Goal: Task Accomplishment & Management: Complete application form

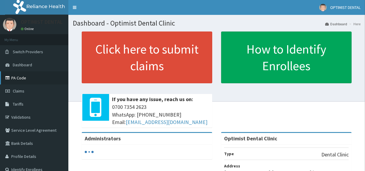
click at [28, 80] on link "PA Code" at bounding box center [34, 77] width 68 height 13
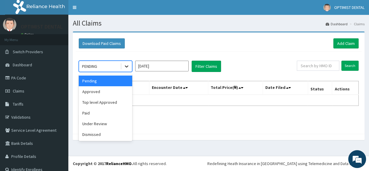
click at [126, 67] on icon at bounding box center [127, 66] width 6 height 6
click at [99, 131] on div "Dismissed" at bounding box center [105, 134] width 53 height 11
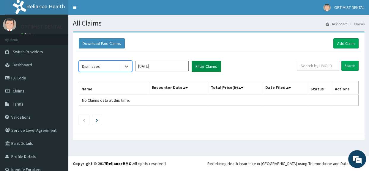
click at [206, 65] on button "Filter Claims" at bounding box center [205, 66] width 29 height 11
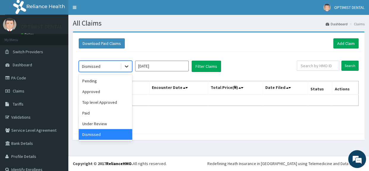
click at [127, 66] on icon at bounding box center [127, 67] width 4 height 2
click at [101, 125] on div "Under Review" at bounding box center [105, 123] width 53 height 11
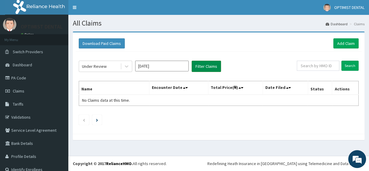
click at [205, 67] on button "Filter Claims" at bounding box center [205, 66] width 29 height 11
click at [125, 63] on icon at bounding box center [127, 66] width 6 height 6
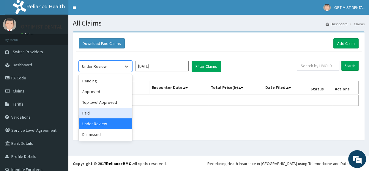
click at [105, 114] on div "Paid" at bounding box center [105, 112] width 53 height 11
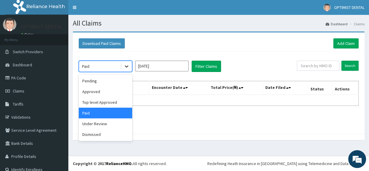
click at [124, 69] on div at bounding box center [126, 66] width 11 height 11
click at [100, 102] on div "Top level Approved" at bounding box center [105, 102] width 53 height 11
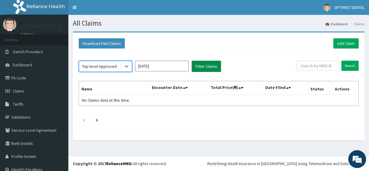
click at [205, 64] on button "Filter Claims" at bounding box center [205, 66] width 29 height 11
click at [127, 67] on icon at bounding box center [127, 66] width 6 height 6
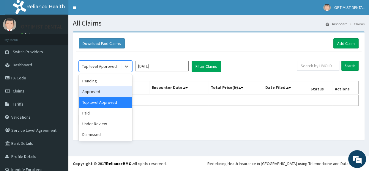
click at [101, 94] on div "Approved" at bounding box center [105, 91] width 53 height 11
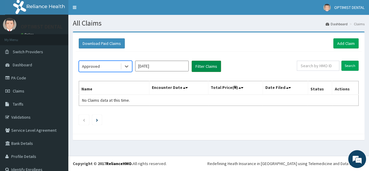
click at [204, 67] on button "Filter Claims" at bounding box center [205, 66] width 29 height 11
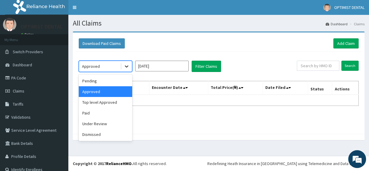
click at [128, 65] on icon at bounding box center [127, 66] width 6 height 6
click at [98, 116] on div "Paid" at bounding box center [105, 112] width 53 height 11
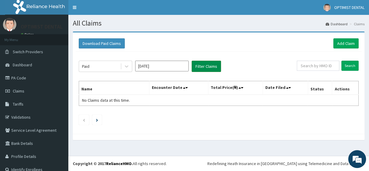
click at [203, 63] on button "Filter Claims" at bounding box center [205, 66] width 29 height 11
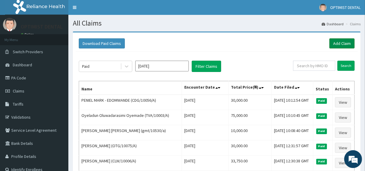
click at [333, 46] on link "Add Claim" at bounding box center [341, 43] width 25 height 10
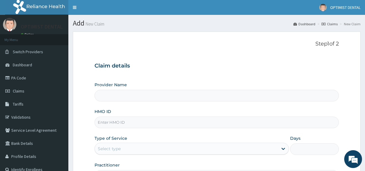
type input "Optimist Dental Clinic"
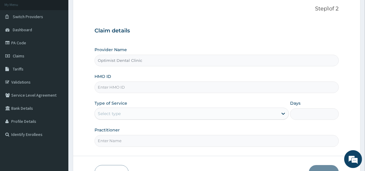
scroll to position [41, 0]
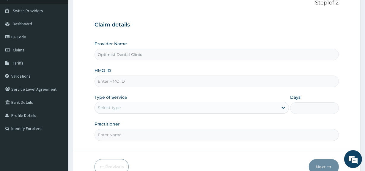
click at [134, 80] on input "HMO ID" at bounding box center [216, 81] width 244 height 12
paste input "GCC/10003/A"
type input "GCC/10003/A"
click at [129, 107] on div "Select type" at bounding box center [186, 108] width 183 height 10
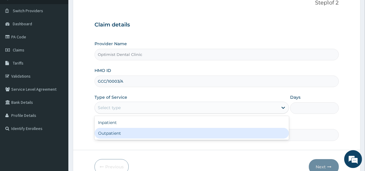
click at [110, 132] on div "Outpatient" at bounding box center [191, 133] width 194 height 11
type input "1"
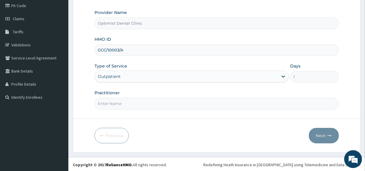
scroll to position [72, 0]
click at [122, 100] on input "Practitioner" at bounding box center [216, 103] width 244 height 12
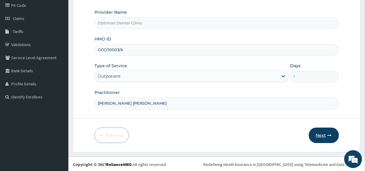
type input "DR OBI FRANKLIN"
click at [322, 132] on button "Next" at bounding box center [323, 134] width 30 height 15
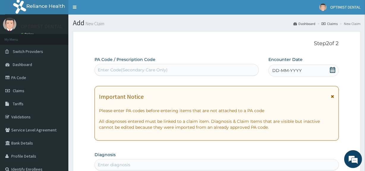
scroll to position [0, 0]
click at [117, 74] on div "Enter Code(Secondary Care Only)" at bounding box center [176, 70] width 163 height 10
paste input "PA/294733"
type input "PA/294733"
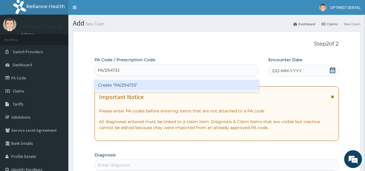
click at [118, 84] on div "Create "PA/294733"" at bounding box center [176, 85] width 164 height 11
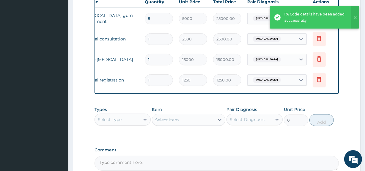
scroll to position [0, 54]
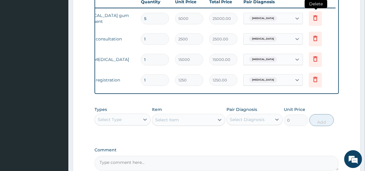
click at [314, 19] on icon at bounding box center [314, 17] width 7 height 7
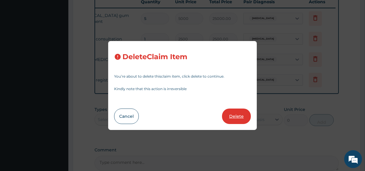
click at [238, 117] on button "Delete" at bounding box center [236, 115] width 29 height 15
type input "1"
type input "2500"
type input "2500.00"
type input "15000"
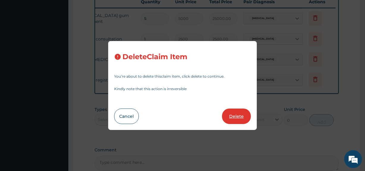
type input "15000.00"
type input "1250"
type input "1250.00"
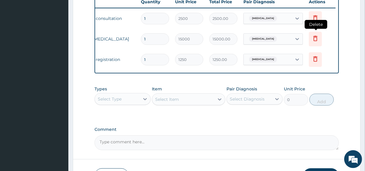
click at [315, 38] on icon at bounding box center [314, 38] width 7 height 7
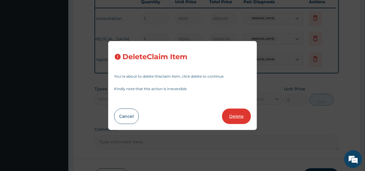
click at [231, 119] on button "Delete" at bounding box center [236, 115] width 29 height 15
type input "1250"
type input "1250.00"
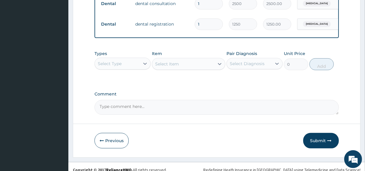
scroll to position [253, 0]
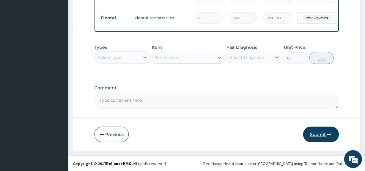
click at [310, 134] on button "Submit" at bounding box center [321, 133] width 36 height 15
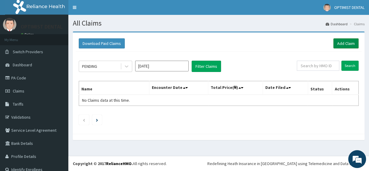
click at [338, 44] on link "Add Claim" at bounding box center [345, 43] width 25 height 10
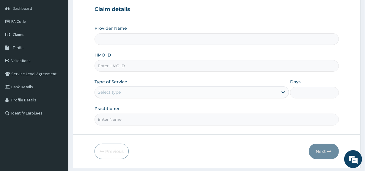
scroll to position [59, 0]
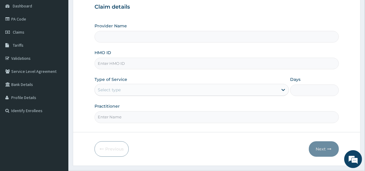
type input "Optimist Dental Clinic"
click at [120, 63] on input "HMO ID" at bounding box center [216, 64] width 244 height 12
paste input "PRS/10121/A"
type input "PRS/10121/A"
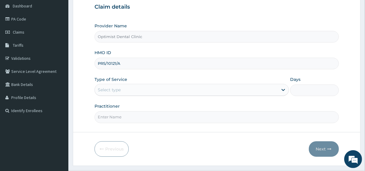
click at [127, 92] on div "Select type" at bounding box center [186, 90] width 183 height 10
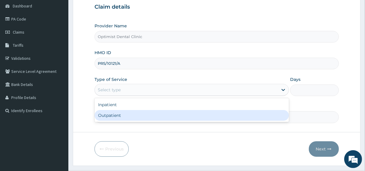
click at [114, 111] on div "Outpatient" at bounding box center [191, 115] width 194 height 11
type input "1"
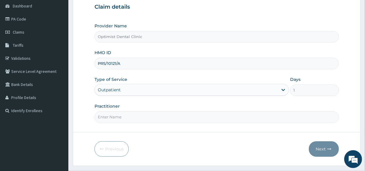
click at [114, 118] on input "Practitioner" at bounding box center [216, 117] width 244 height 12
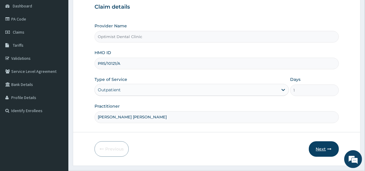
type input "DR AJANI BABATUNDE"
click at [327, 145] on button "Next" at bounding box center [323, 148] width 30 height 15
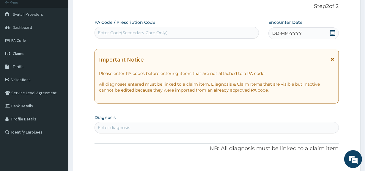
scroll to position [37, 0]
click at [145, 35] on div "Enter Code(Secondary Care Only)" at bounding box center [133, 33] width 70 height 6
paste input "PA/458F4C"
type input "PA/458F4C"
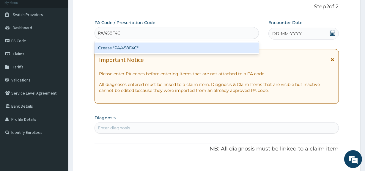
click at [128, 46] on div "Create "PA/458F4C"" at bounding box center [176, 47] width 164 height 11
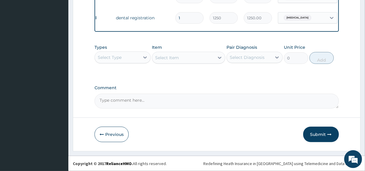
scroll to position [315, 0]
click at [315, 131] on button "Submit" at bounding box center [321, 133] width 36 height 15
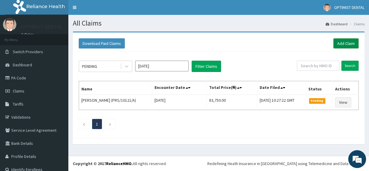
click at [339, 43] on link "Add Claim" at bounding box center [345, 43] width 25 height 10
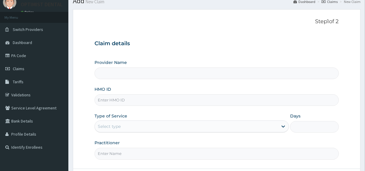
scroll to position [56, 0]
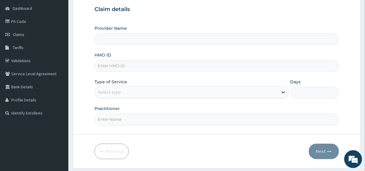
click at [120, 67] on input "HMO ID" at bounding box center [216, 66] width 244 height 12
paste input "BTG/10014/A"
type input "BTG/10014/A"
type input "Optimist Dental Clinic"
click at [113, 89] on div "Select type" at bounding box center [109, 92] width 23 height 6
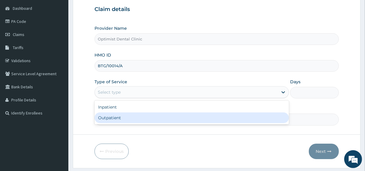
click at [110, 119] on div "Outpatient" at bounding box center [191, 117] width 194 height 11
type input "1"
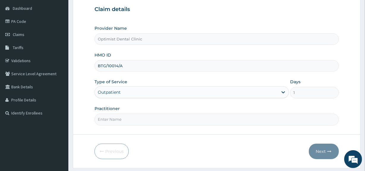
click at [110, 119] on input "Practitioner" at bounding box center [216, 119] width 244 height 12
type input "[PERSON_NAME] [PERSON_NAME]"
click at [325, 148] on button "Next" at bounding box center [323, 150] width 30 height 15
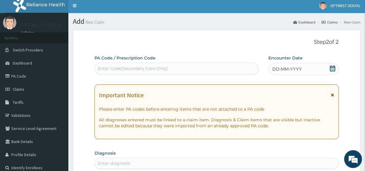
scroll to position [0, 0]
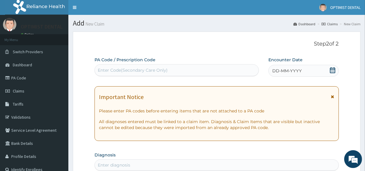
click at [152, 70] on div "Enter Code(Secondary Care Only)" at bounding box center [133, 70] width 70 height 6
paste input "PA/6F5C3D"
type input "PA/6F5C3D"
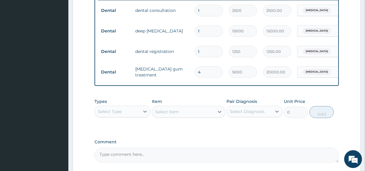
scroll to position [237, 0]
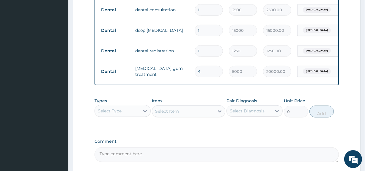
type input "0.00"
type input "3"
type input "15000.00"
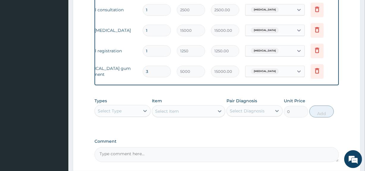
scroll to position [0, 54]
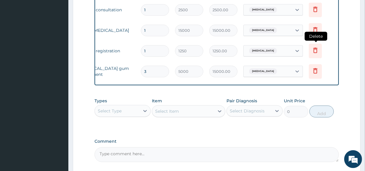
type input "3"
click at [315, 50] on icon at bounding box center [314, 50] width 7 height 7
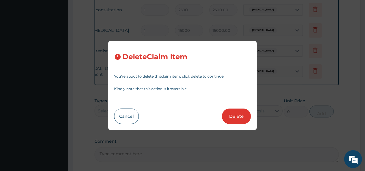
click at [234, 113] on button "Delete" at bounding box center [236, 115] width 29 height 15
type input "3"
type input "5000"
type input "15000.00"
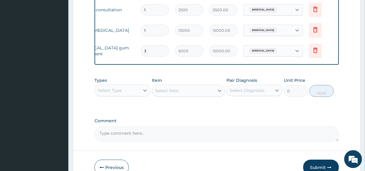
scroll to position [207, 0]
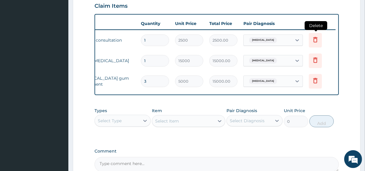
click at [311, 40] on icon at bounding box center [314, 39] width 7 height 7
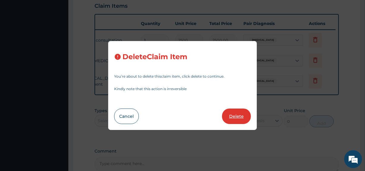
click at [239, 116] on button "Delete" at bounding box center [236, 115] width 29 height 15
type input "15000"
type input "15000.00"
type input "3"
type input "5000"
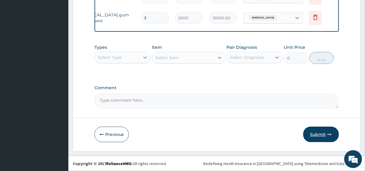
click at [314, 132] on button "Submit" at bounding box center [321, 133] width 36 height 15
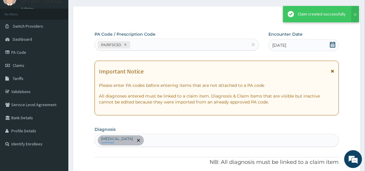
scroll to position [253, 0]
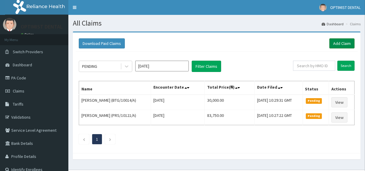
click at [340, 45] on link "Add Claim" at bounding box center [341, 43] width 25 height 10
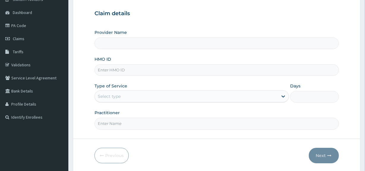
scroll to position [53, 0]
click at [116, 68] on input "HMO ID" at bounding box center [216, 70] width 244 height 12
paste input "APO/10006/C"
type input "APO/10006/C"
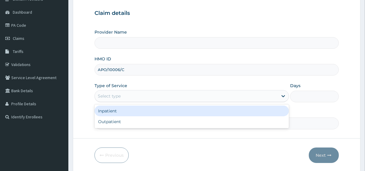
click at [116, 96] on div "Select type" at bounding box center [109, 96] width 23 height 6
type input "Optimist Dental Clinic"
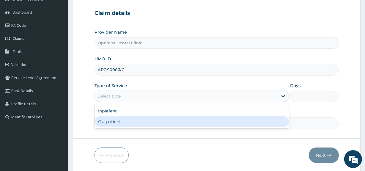
click at [113, 121] on div "Outpatient" at bounding box center [191, 121] width 194 height 11
type input "1"
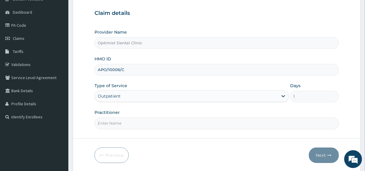
click at [113, 121] on input "Practitioner" at bounding box center [216, 123] width 244 height 12
type input "DR AJANI BABATUNDE"
click at [326, 152] on button "Next" at bounding box center [323, 154] width 30 height 15
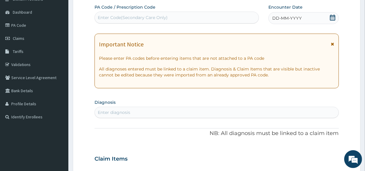
scroll to position [0, 0]
click at [124, 9] on label "PA Code / Prescription Code" at bounding box center [124, 7] width 61 height 6
click at [124, 15] on div "Enter Code(Secondary Care Only)" at bounding box center [133, 18] width 70 height 6
paste input "PA/852B70"
type input "PA/852B70"
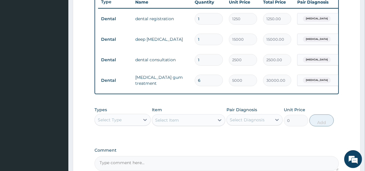
scroll to position [227, 0]
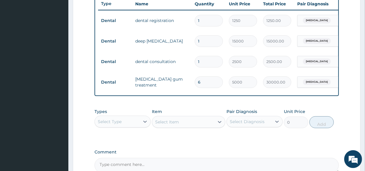
type input "0.00"
type input "4"
type input "20000.00"
type input "1"
type input "5000.00"
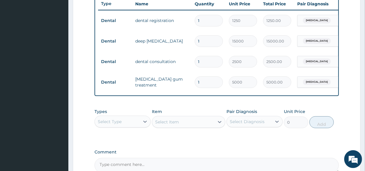
type input "0"
type input "0.00"
type input "1"
type input "5000.00"
type input "0"
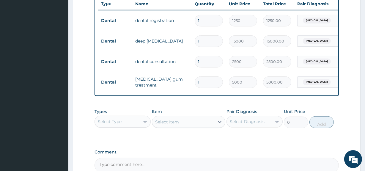
type input "0.00"
type input "1"
type input "5000.00"
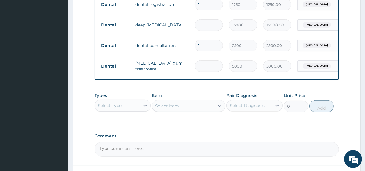
scroll to position [239, 0]
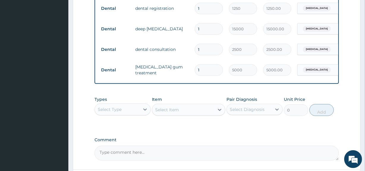
type input "0.00"
type input "3"
type input "15000.00"
type input "0.00"
type input "4"
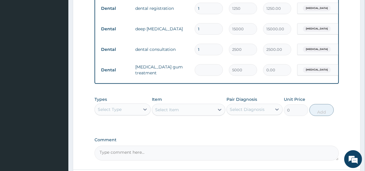
type input "20000.00"
type input "0.00"
type input "3"
type input "15000.00"
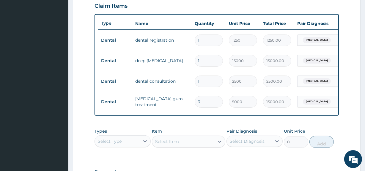
scroll to position [206, 0]
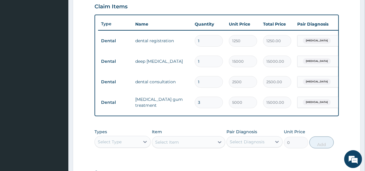
type input "0.00"
type input "4"
type input "20000.00"
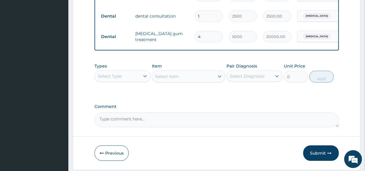
scroll to position [273, 0]
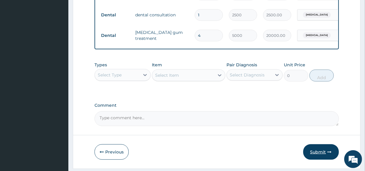
type input "4"
click at [318, 157] on button "Submit" at bounding box center [321, 151] width 36 height 15
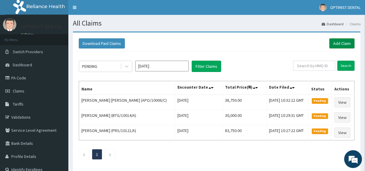
click at [340, 39] on link "Add Claim" at bounding box center [341, 43] width 25 height 10
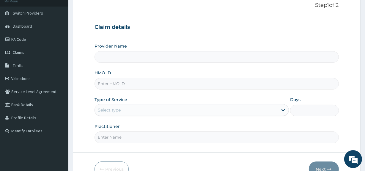
scroll to position [41, 0]
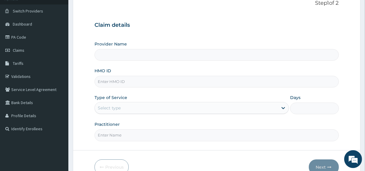
click at [114, 85] on input "HMO ID" at bounding box center [216, 82] width 244 height 12
type input "Optimist Dental Clinic"
paste input "APO/10006/E"
type input "APO/10006/E"
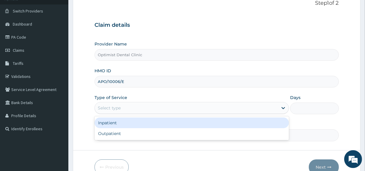
drag, startPoint x: 113, startPoint y: 108, endPoint x: 110, endPoint y: 133, distance: 25.2
click at [110, 114] on div "option Inpatient focused, 1 of 2. 2 results available. Use Up and Down to choos…" at bounding box center [191, 108] width 194 height 12
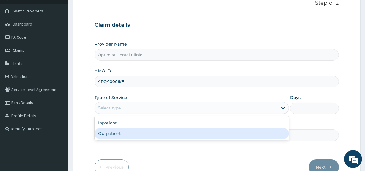
click at [110, 133] on div "Outpatient" at bounding box center [191, 133] width 194 height 11
type input "1"
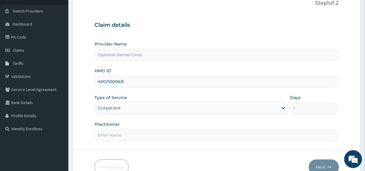
click at [110, 136] on input "Practitioner" at bounding box center [216, 135] width 244 height 12
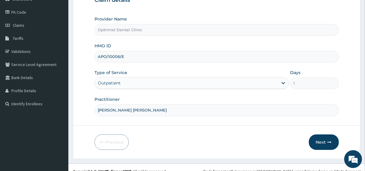
scroll to position [72, 0]
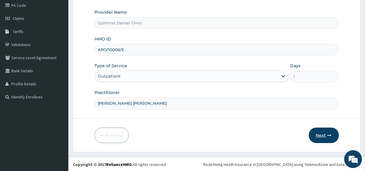
type input "[PERSON_NAME] [PERSON_NAME]"
click at [319, 132] on button "Next" at bounding box center [323, 134] width 30 height 15
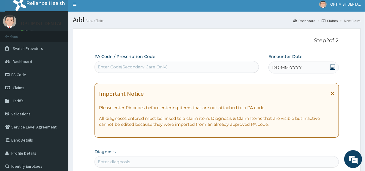
scroll to position [0, 0]
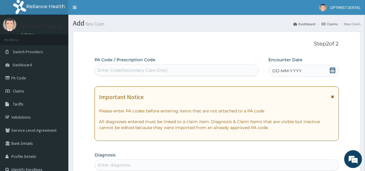
click at [122, 69] on div "Enter Code(Secondary Care Only)" at bounding box center [133, 70] width 70 height 6
paste input "PA/28C86D"
type input "PA/28C86D"
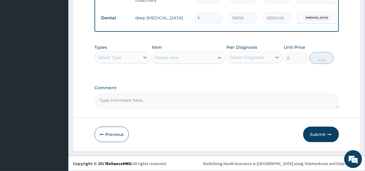
scroll to position [294, 0]
click at [313, 134] on button "Submit" at bounding box center [321, 133] width 36 height 15
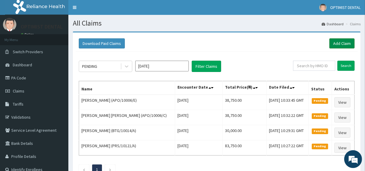
click at [332, 47] on link "Add Claim" at bounding box center [341, 43] width 25 height 10
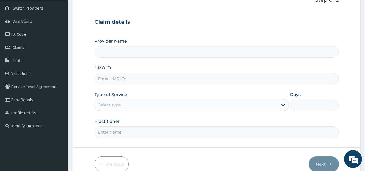
scroll to position [69, 0]
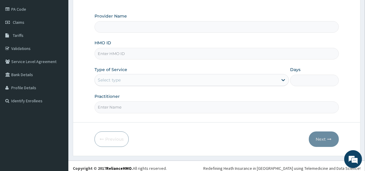
click at [124, 53] on input "HMO ID" at bounding box center [216, 54] width 244 height 12
paste input "APO/10006/D"
type input "APO/10006/D"
click at [122, 74] on div "Select type" at bounding box center [191, 80] width 194 height 12
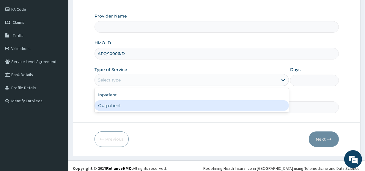
type input "Optimist Dental Clinic"
click at [112, 100] on div "Outpatient" at bounding box center [191, 105] width 194 height 11
type input "1"
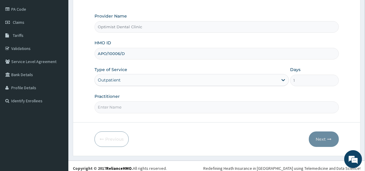
click at [113, 107] on input "Practitioner" at bounding box center [216, 107] width 244 height 12
type input "DR AJANI BABATUNDE"
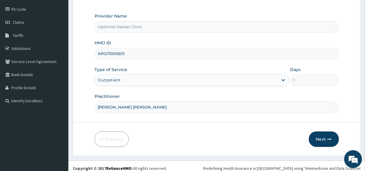
scroll to position [0, 0]
click at [320, 135] on button "Next" at bounding box center [323, 138] width 30 height 15
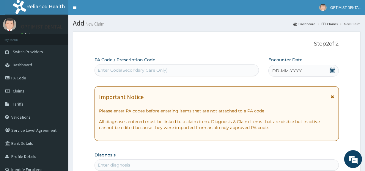
click at [138, 72] on div "Enter Code(Secondary Care Only)" at bounding box center [133, 70] width 70 height 6
paste input "PA/2CAD70"
type input "PA/2CAD70"
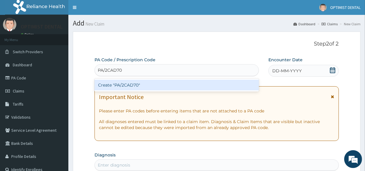
click at [135, 83] on div "Create "PA/2CAD70"" at bounding box center [176, 85] width 164 height 11
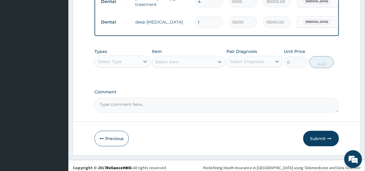
scroll to position [294, 0]
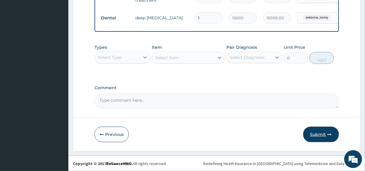
click at [314, 131] on button "Submit" at bounding box center [321, 133] width 36 height 15
